Goal: Information Seeking & Learning: Learn about a topic

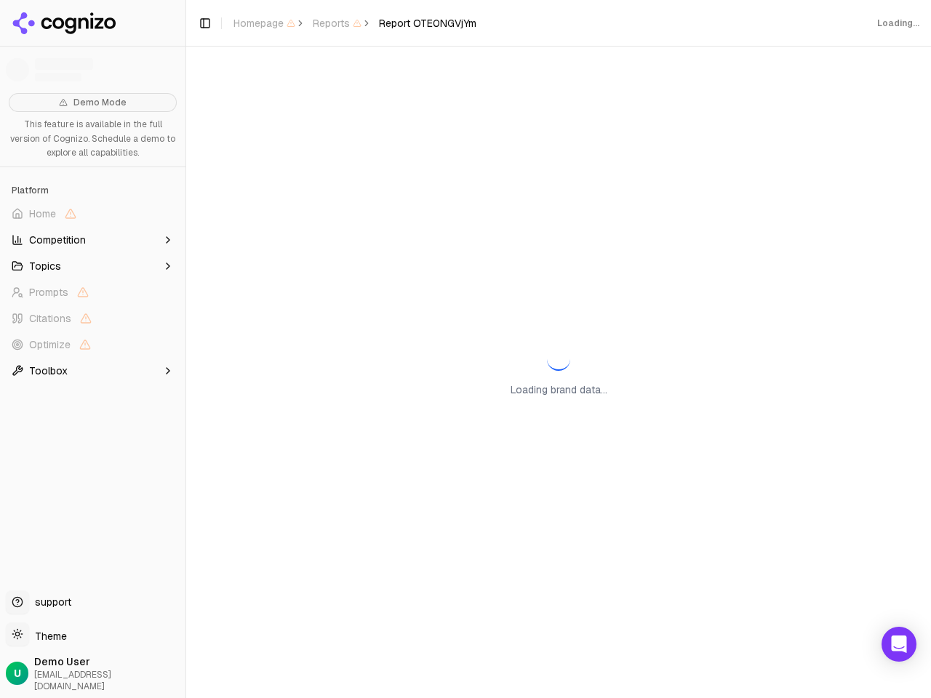
click at [92, 214] on span "Home" at bounding box center [93, 213] width 174 height 23
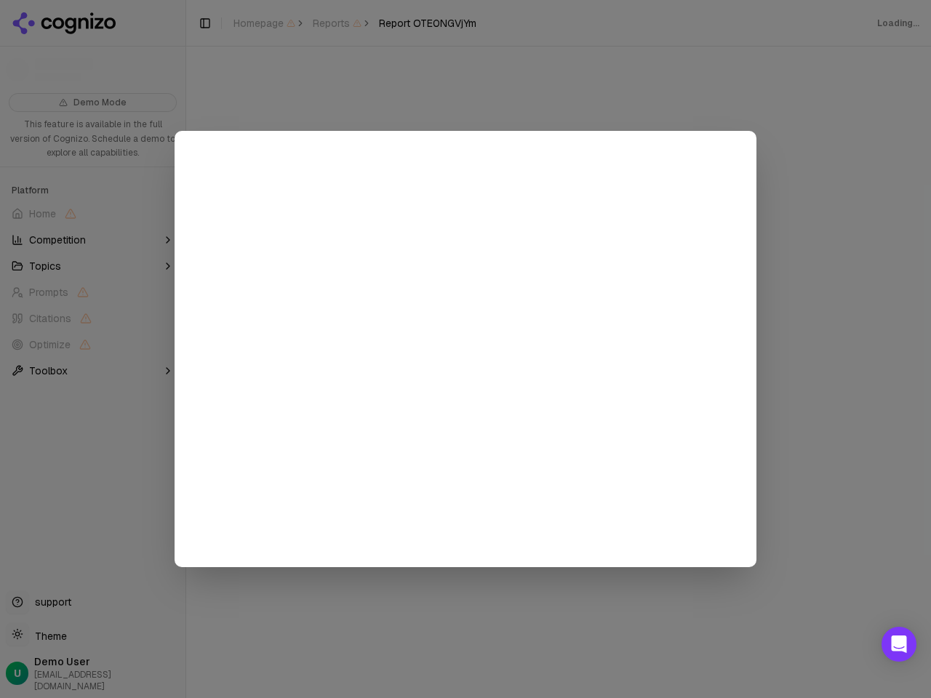
click at [92, 240] on div at bounding box center [465, 349] width 931 height 698
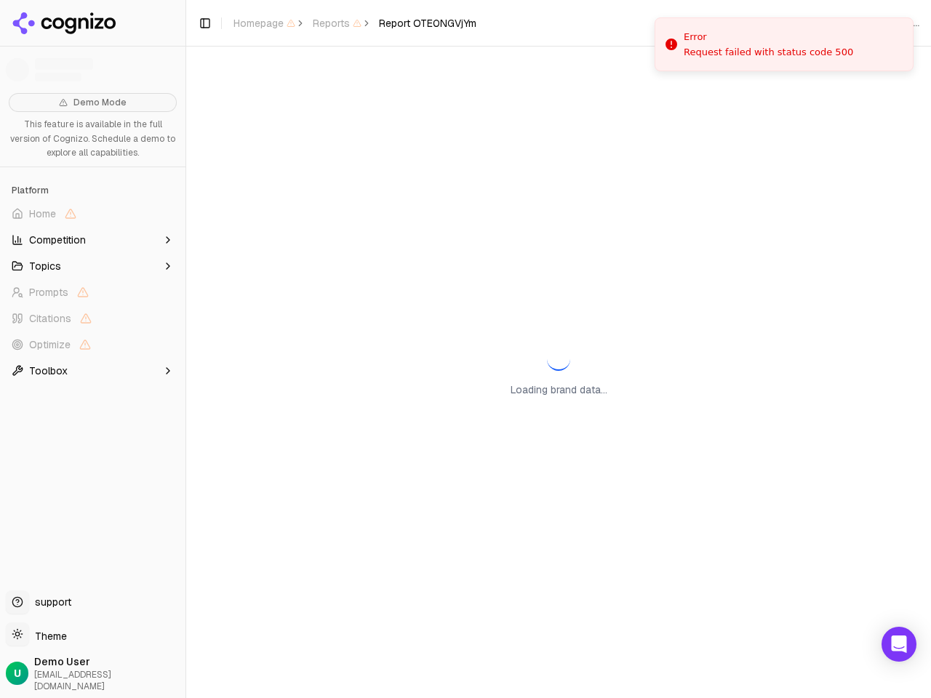
click at [92, 266] on button "Topics" at bounding box center [93, 265] width 174 height 23
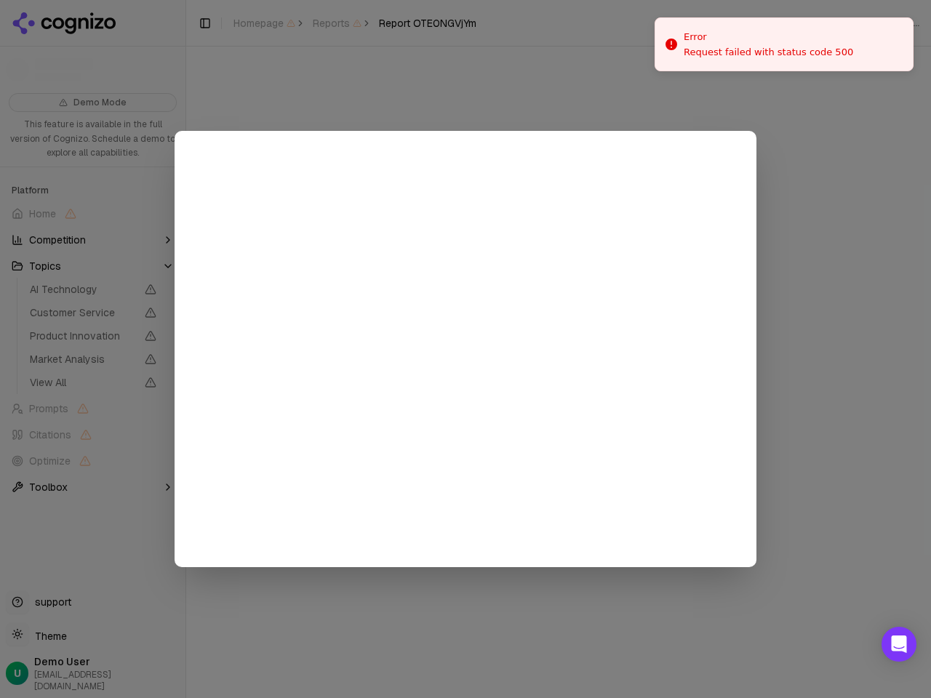
click at [92, 318] on div at bounding box center [465, 349] width 931 height 698
click at [92, 345] on span "Product Innovation" at bounding box center [93, 336] width 138 height 20
click at [92, 371] on div at bounding box center [465, 349] width 931 height 698
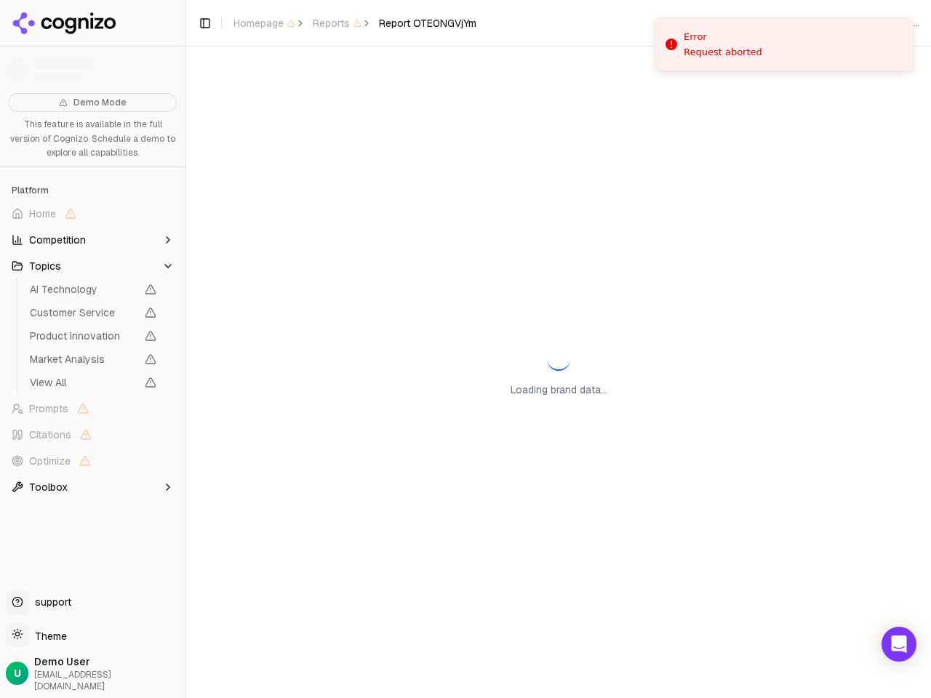
click at [185, 349] on button "Toggle Sidebar" at bounding box center [186, 349] width 12 height 698
click at [205, 23] on button "Toggle Sidebar" at bounding box center [205, 23] width 20 height 20
click at [264, 23] on span "Homepage" at bounding box center [264, 23] width 62 height 15
